Goal: Task Accomplishment & Management: Complete application form

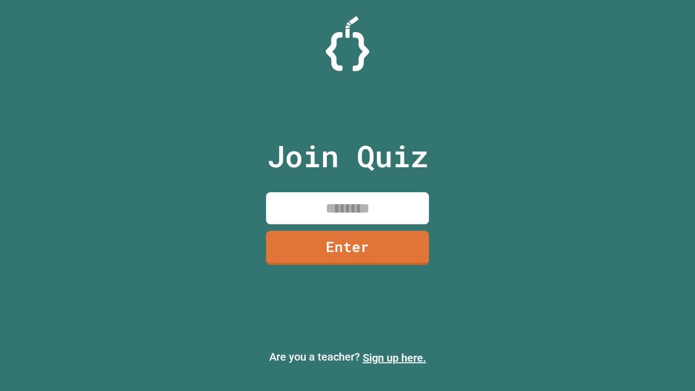
click at [394, 358] on link "Sign up here." at bounding box center [395, 357] width 64 height 13
